Goal: Information Seeking & Learning: Learn about a topic

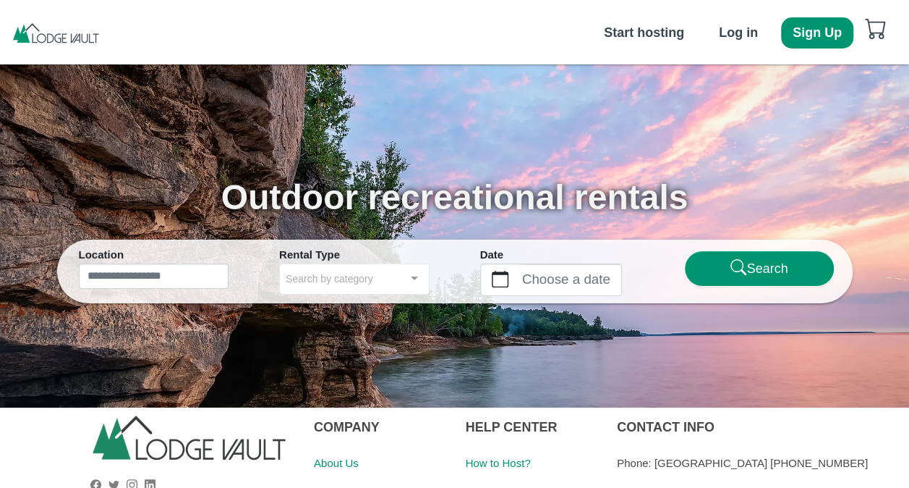
click at [478, 25] on nav "Start hosting Log in Sign Up" at bounding box center [454, 32] width 909 height 64
click at [421, 41] on nav "Start hosting Log in Sign Up" at bounding box center [454, 32] width 909 height 64
click at [722, 33] on b "Log in" at bounding box center [738, 32] width 39 height 14
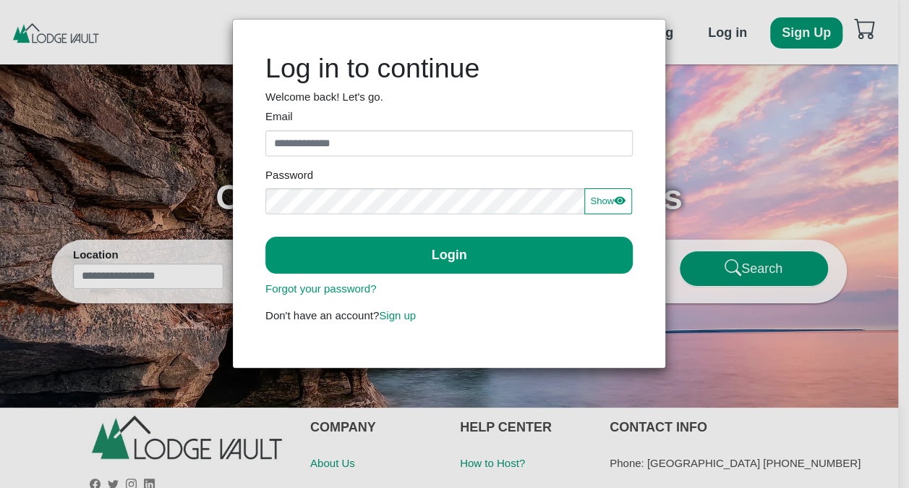
click at [811, 150] on div "Log in to continue Welcome back! Let's go. Email Invalid email Password Show Sh…" at bounding box center [454, 244] width 909 height 488
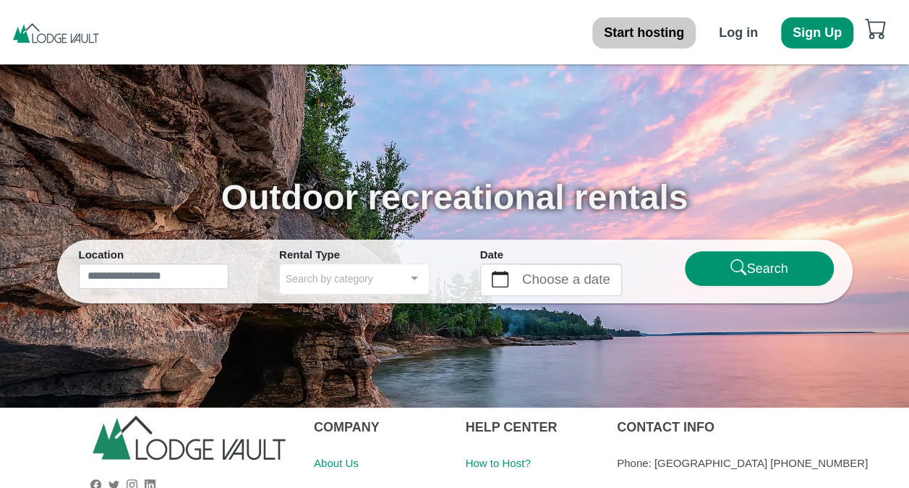
click at [668, 35] on b "Start hosting" at bounding box center [644, 32] width 80 height 14
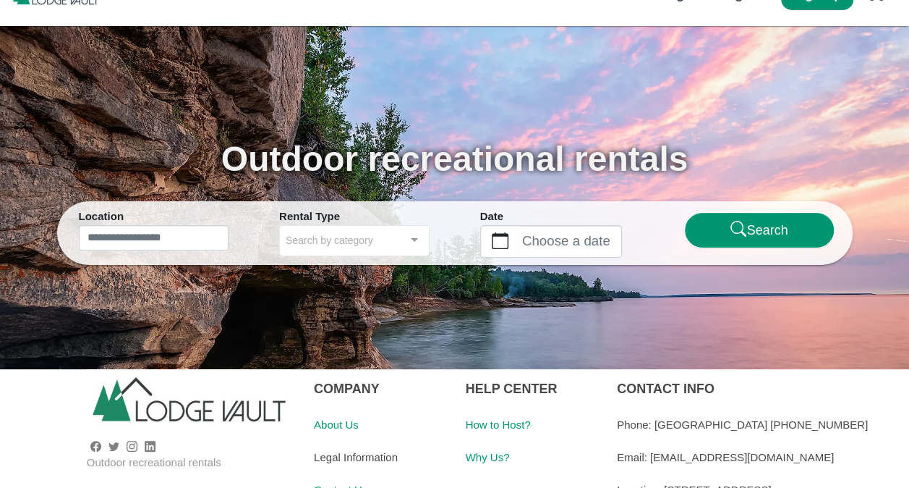
scroll to position [56, 0]
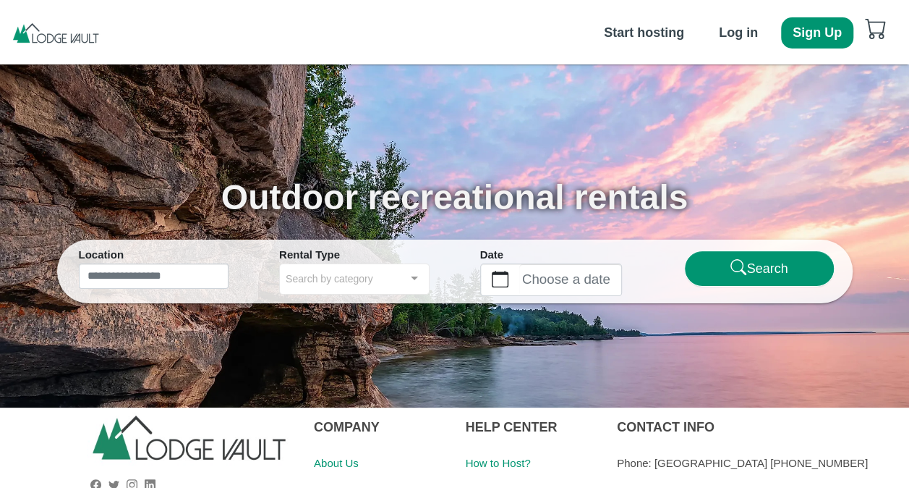
click at [17, 40] on img at bounding box center [56, 33] width 90 height 22
click at [640, 38] on b "Start hosting" at bounding box center [644, 32] width 80 height 14
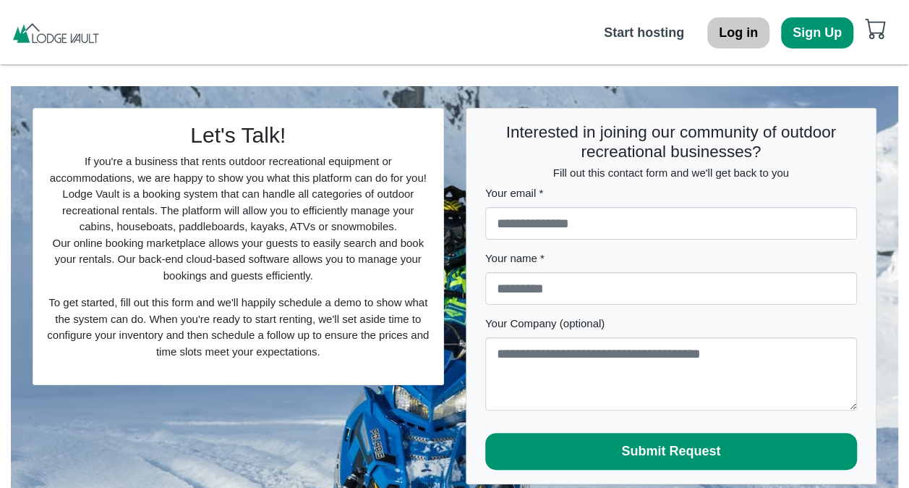
click at [742, 33] on b "Log in" at bounding box center [738, 32] width 39 height 14
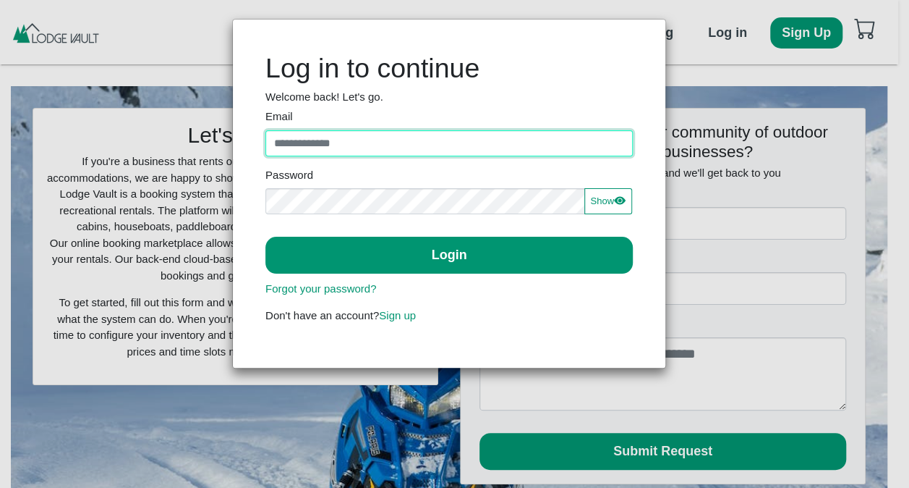
click at [310, 143] on input "Email" at bounding box center [450, 143] width 368 height 26
type input "**********"
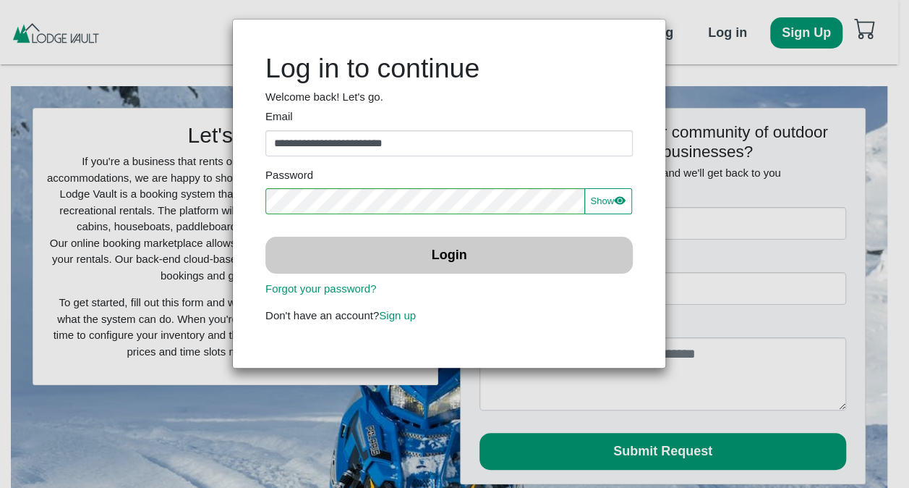
click at [409, 252] on button "Login" at bounding box center [450, 255] width 368 height 37
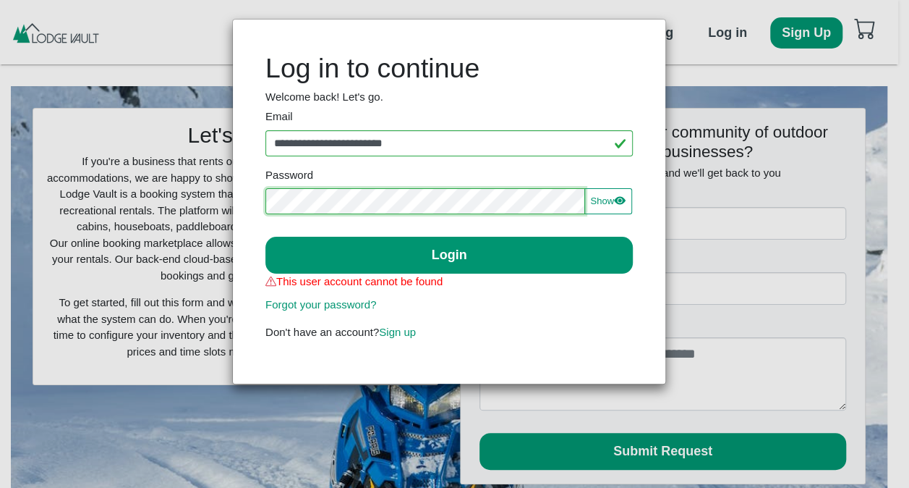
click at [139, 190] on div "**********" at bounding box center [454, 244] width 909 height 488
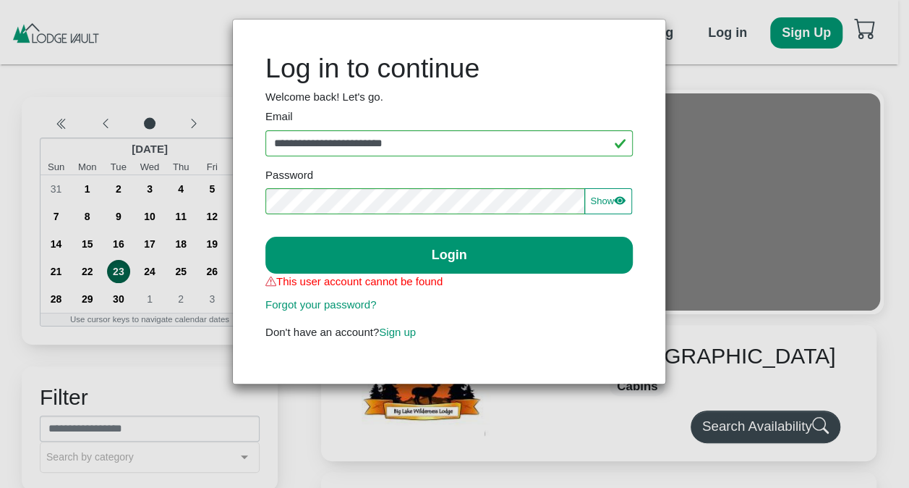
click at [783, 288] on div "**********" at bounding box center [454, 244] width 909 height 488
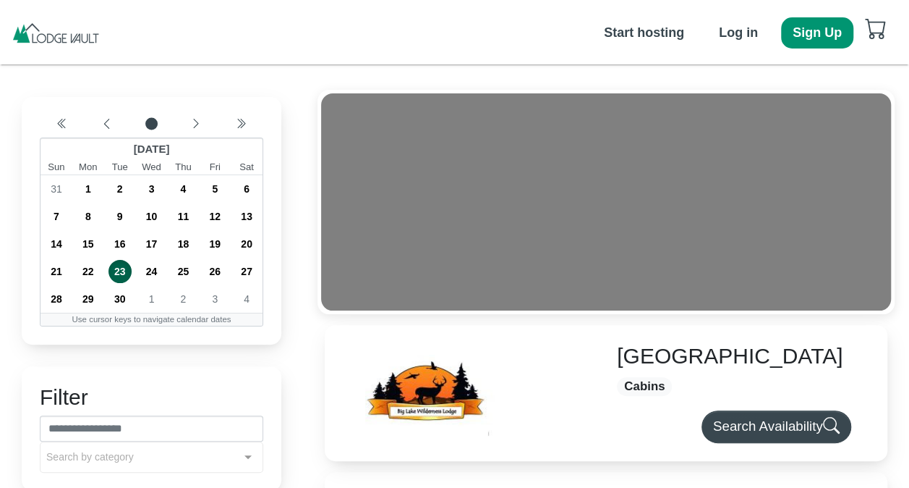
click at [69, 37] on img at bounding box center [56, 33] width 90 height 22
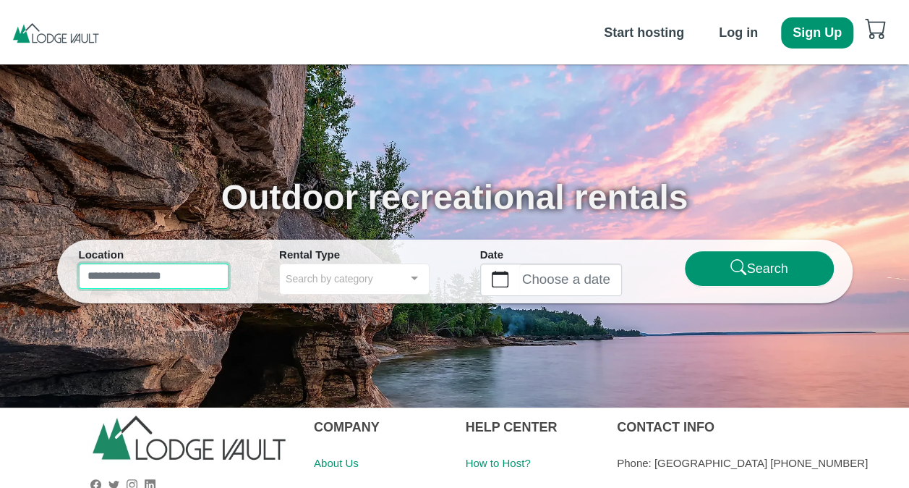
click at [147, 278] on input "text" at bounding box center [154, 276] width 150 height 26
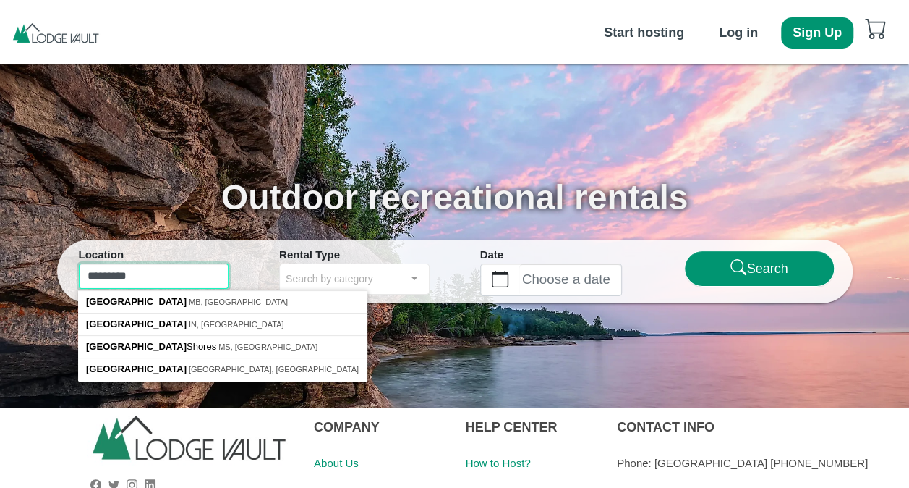
type input "**********"
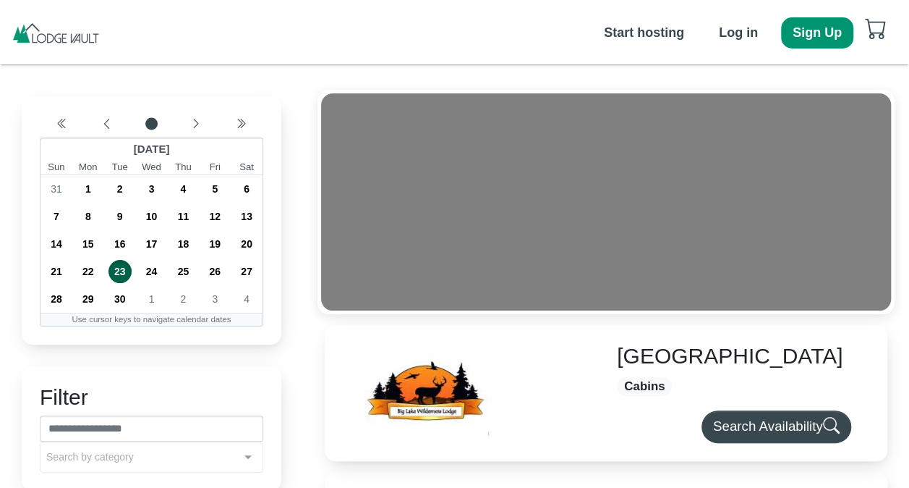
drag, startPoint x: 262, startPoint y: 337, endPoint x: 61, endPoint y: -14, distance: 405.1
click at [59, 40] on img at bounding box center [56, 33] width 90 height 22
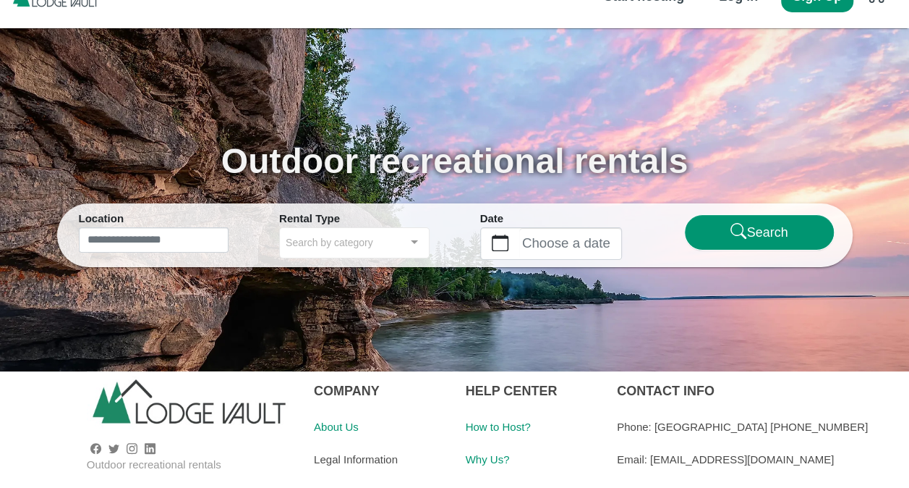
scroll to position [56, 0]
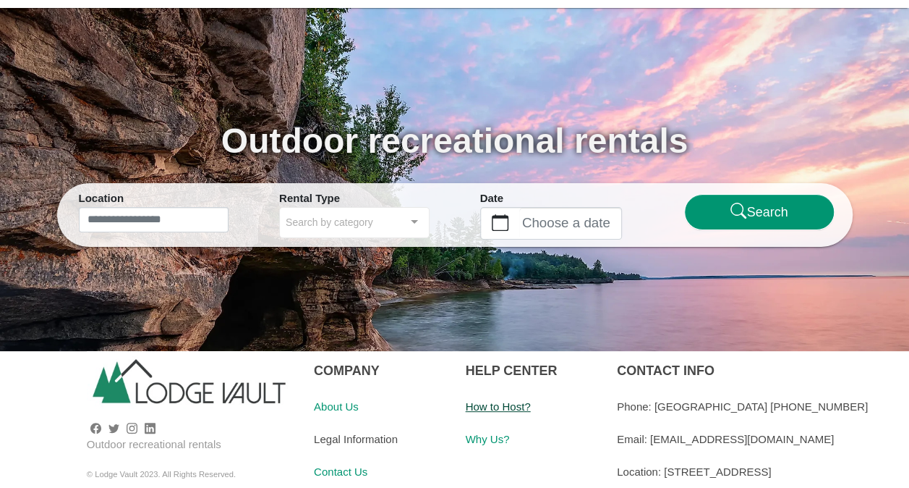
click at [507, 407] on link "How to Host?" at bounding box center [498, 406] width 65 height 12
